Goal: Navigation & Orientation: Understand site structure

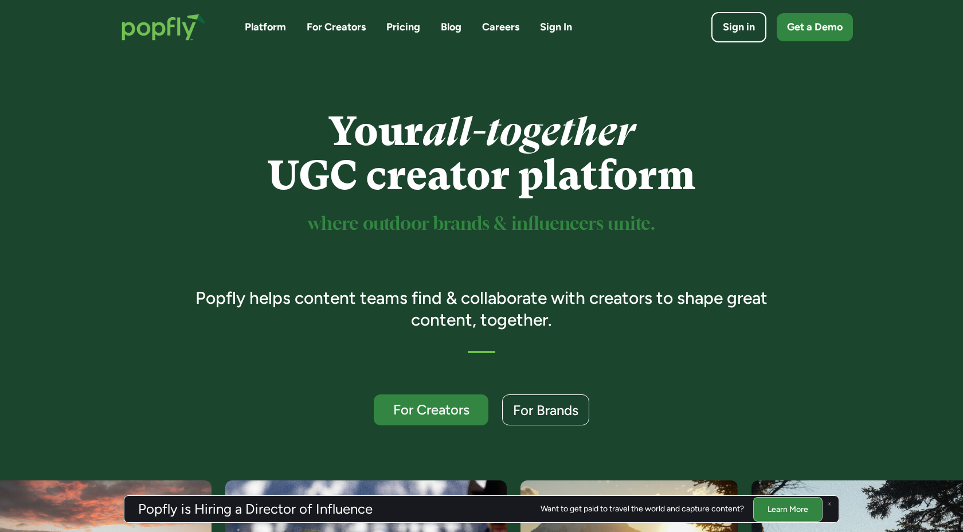
click at [409, 27] on link "Pricing" at bounding box center [403, 27] width 34 height 14
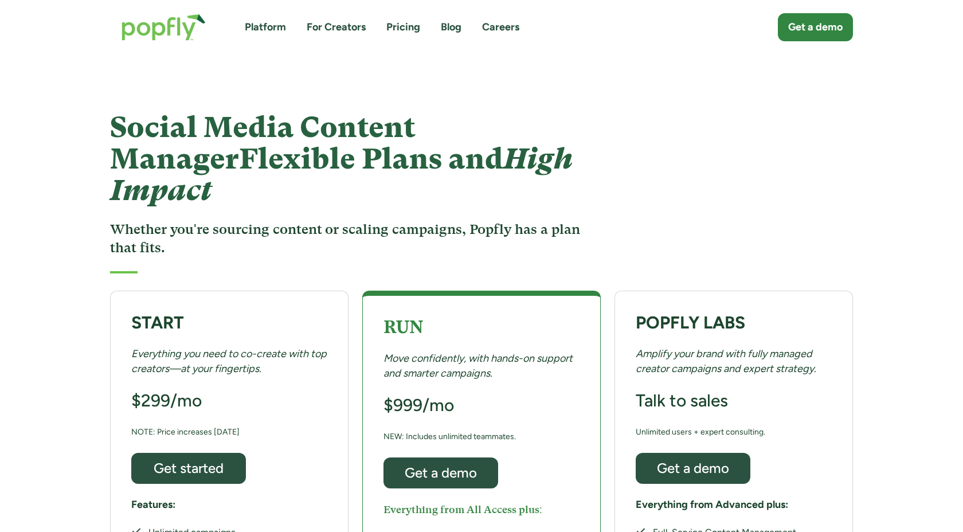
click at [506, 27] on link "Careers" at bounding box center [500, 27] width 37 height 14
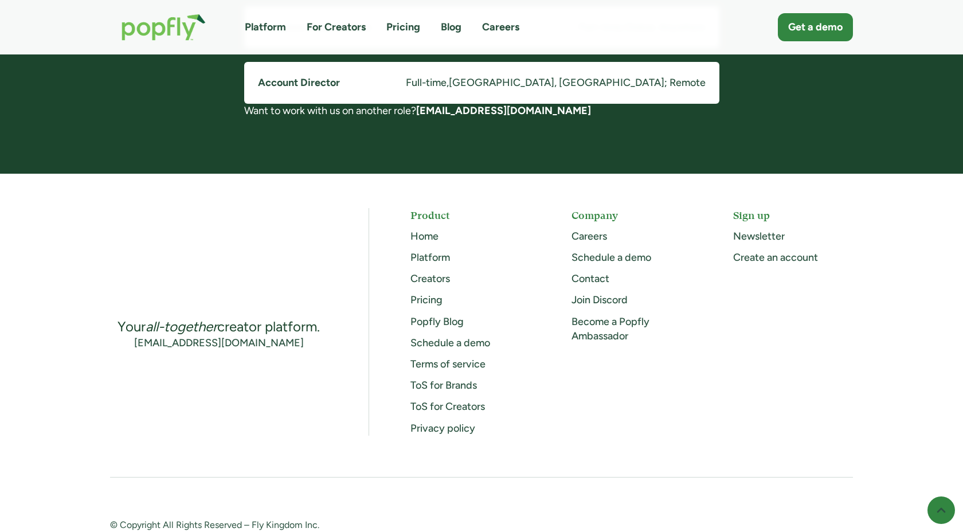
scroll to position [1075, 0]
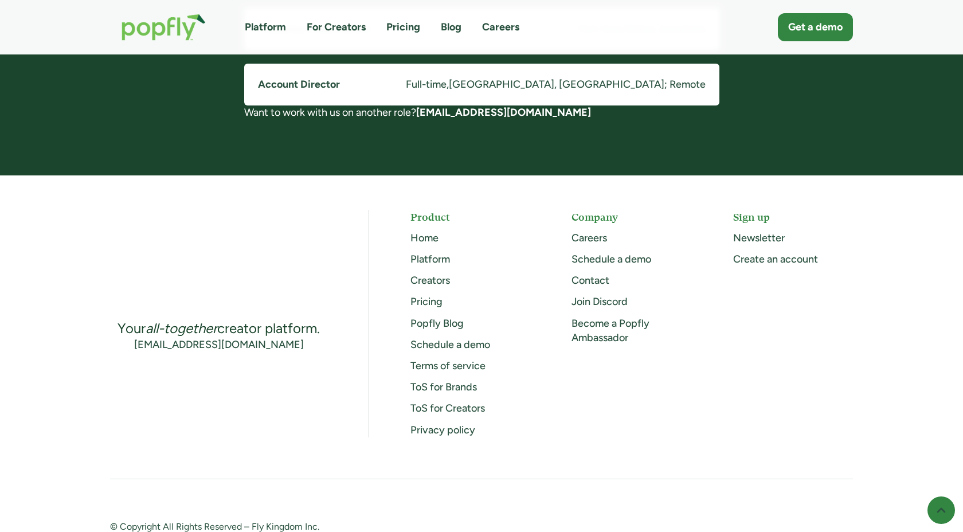
click at [611, 327] on link "Become a Popfly Ambassador" at bounding box center [611, 330] width 78 height 27
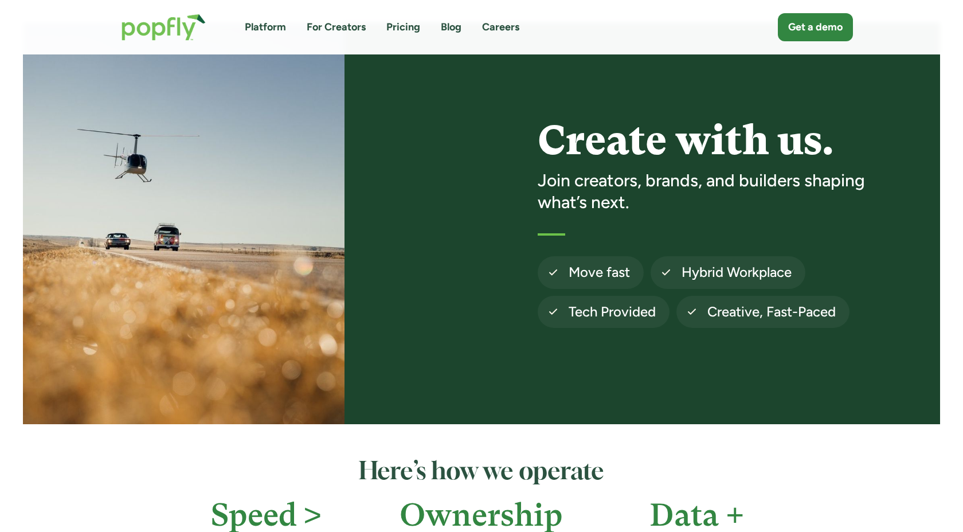
scroll to position [0, 0]
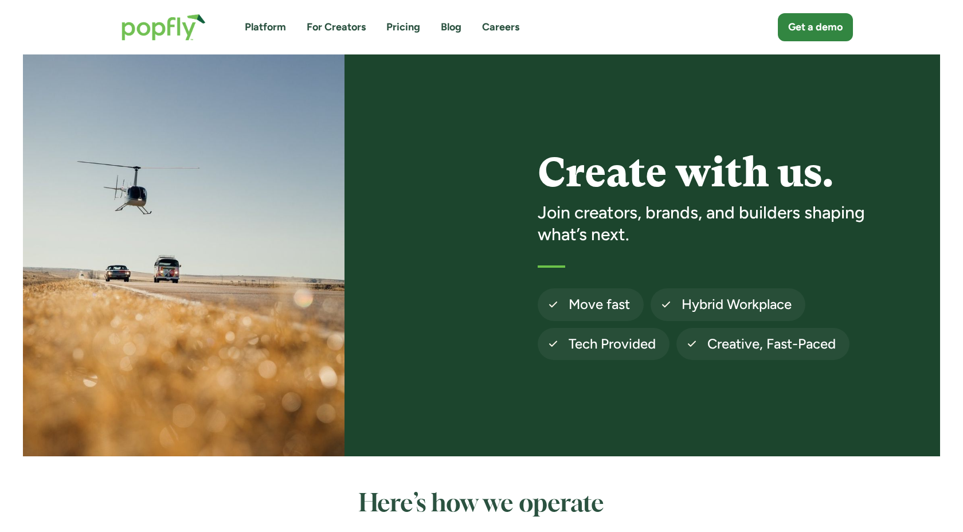
click at [450, 28] on link "Blog" at bounding box center [451, 27] width 21 height 14
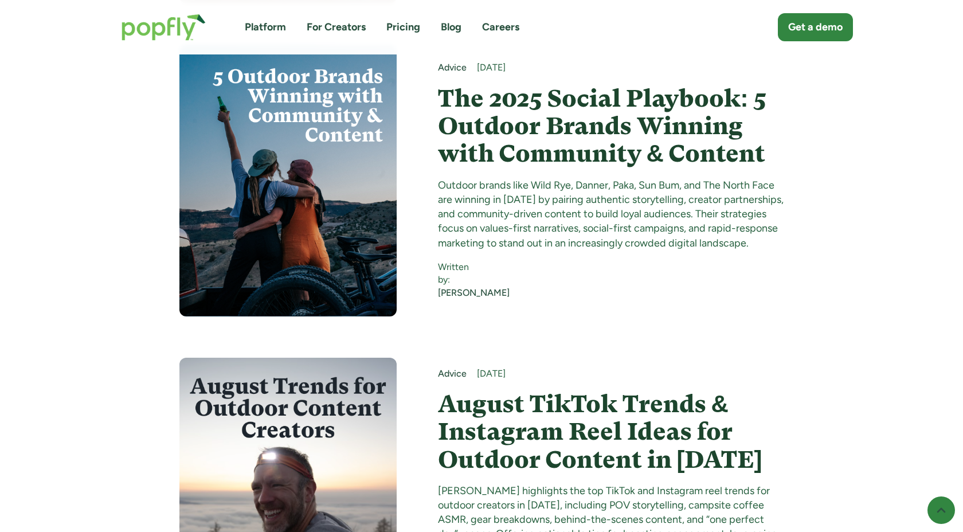
scroll to position [3244, 0]
click at [268, 28] on link "Platform" at bounding box center [265, 27] width 41 height 14
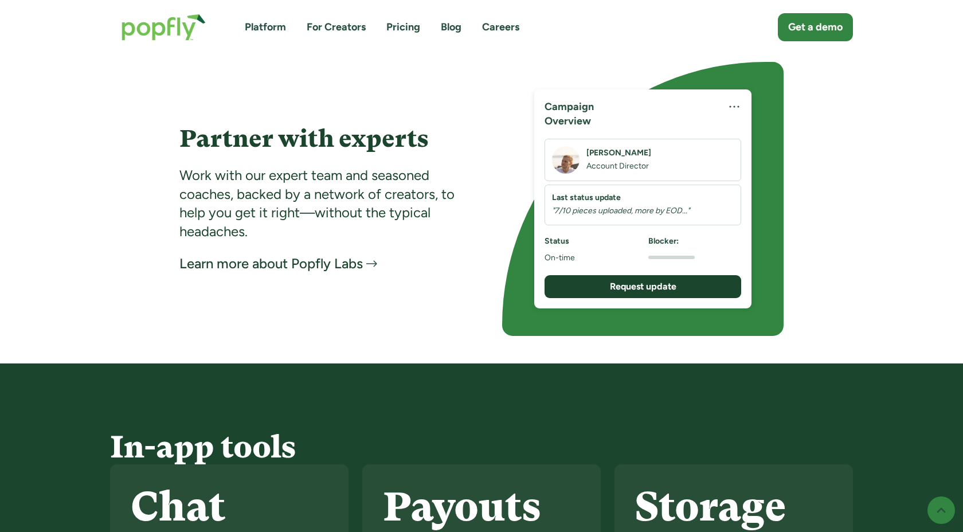
scroll to position [2210, 0]
